Goal: Transaction & Acquisition: Register for event/course

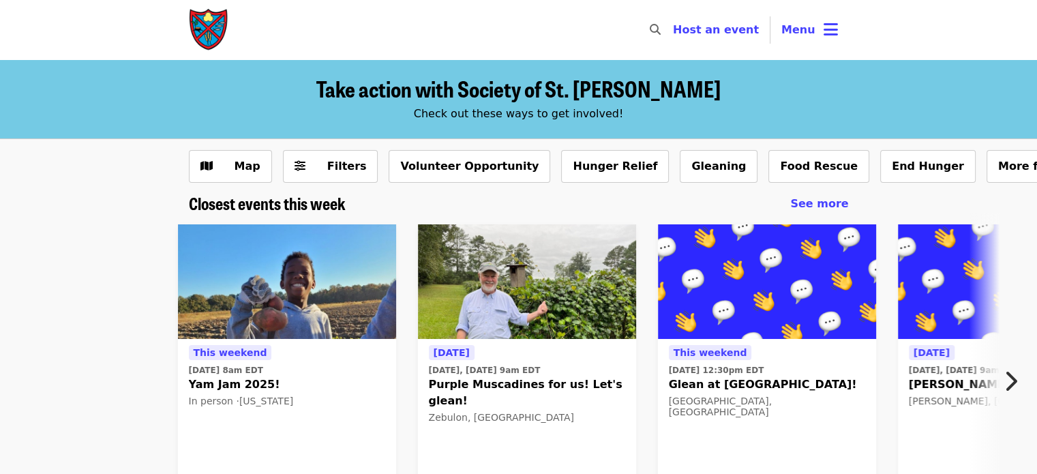
click at [282, 315] on img at bounding box center [287, 281] width 218 height 115
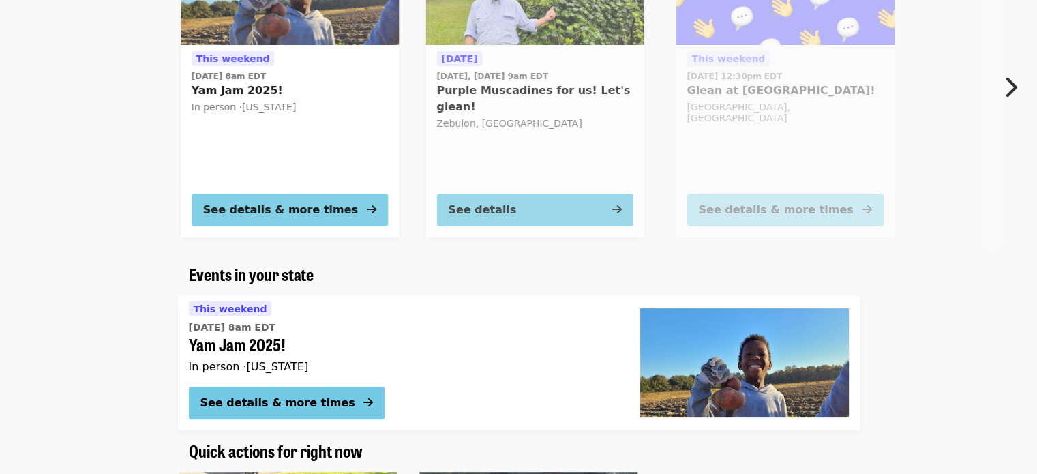
scroll to position [294, 0]
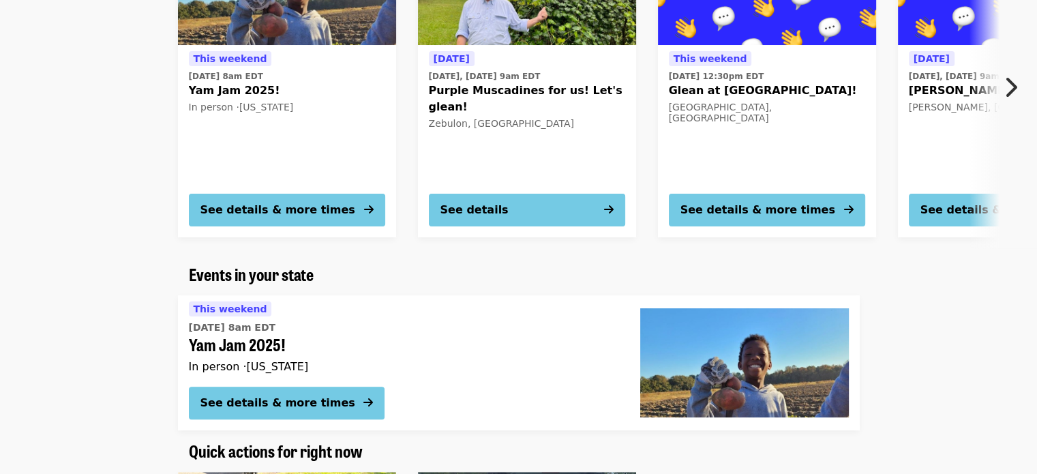
click at [290, 51] on div "This weekend [DATE] 8am EDT Yam Jam 2025! In person · [US_STATE]" at bounding box center [287, 116] width 196 height 132
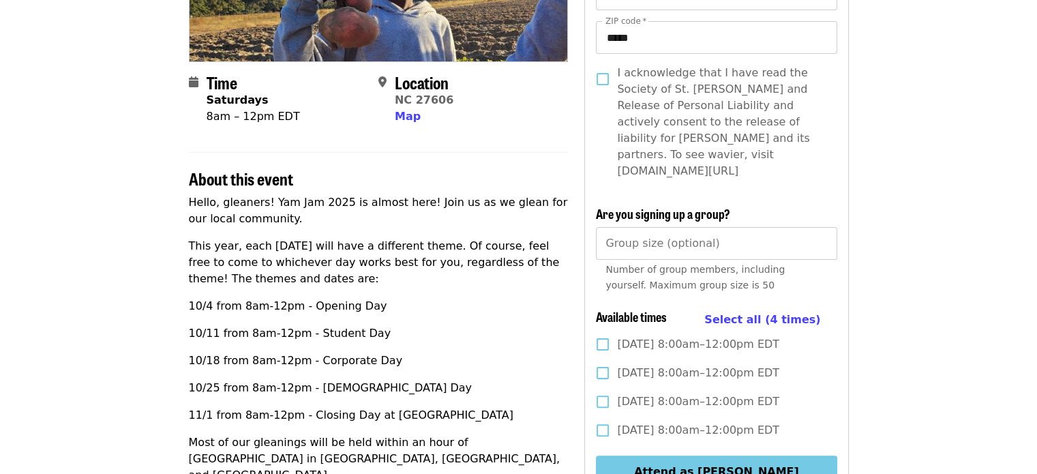
scroll to position [292, 0]
